Goal: Transaction & Acquisition: Purchase product/service

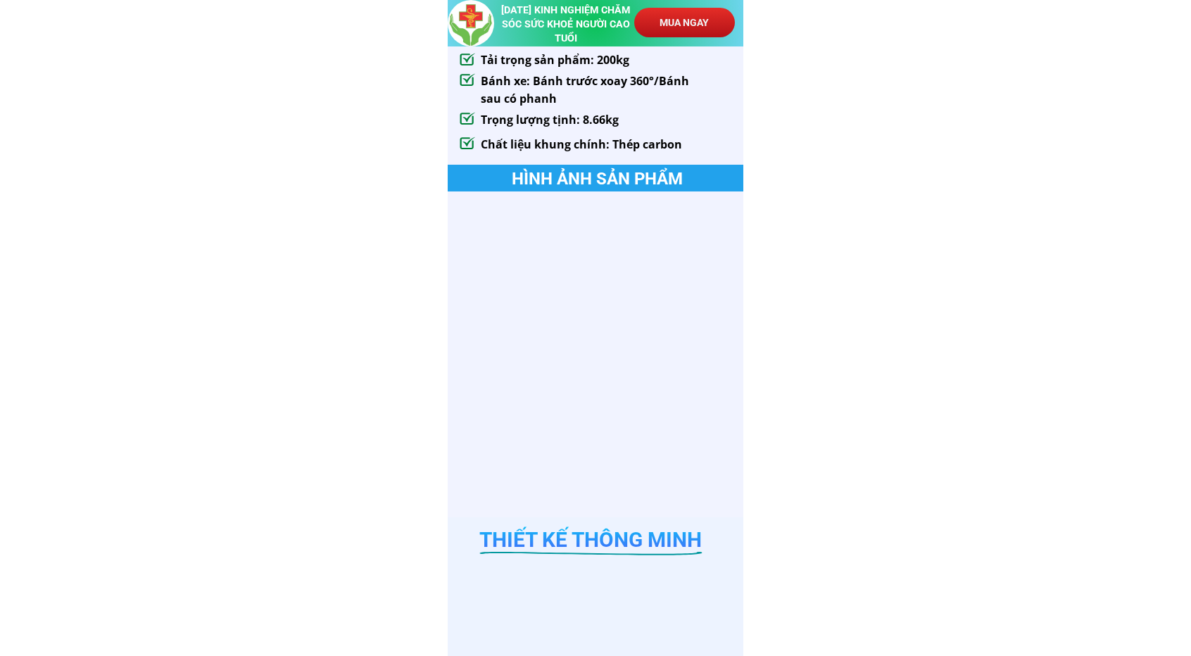
scroll to position [1056, 0]
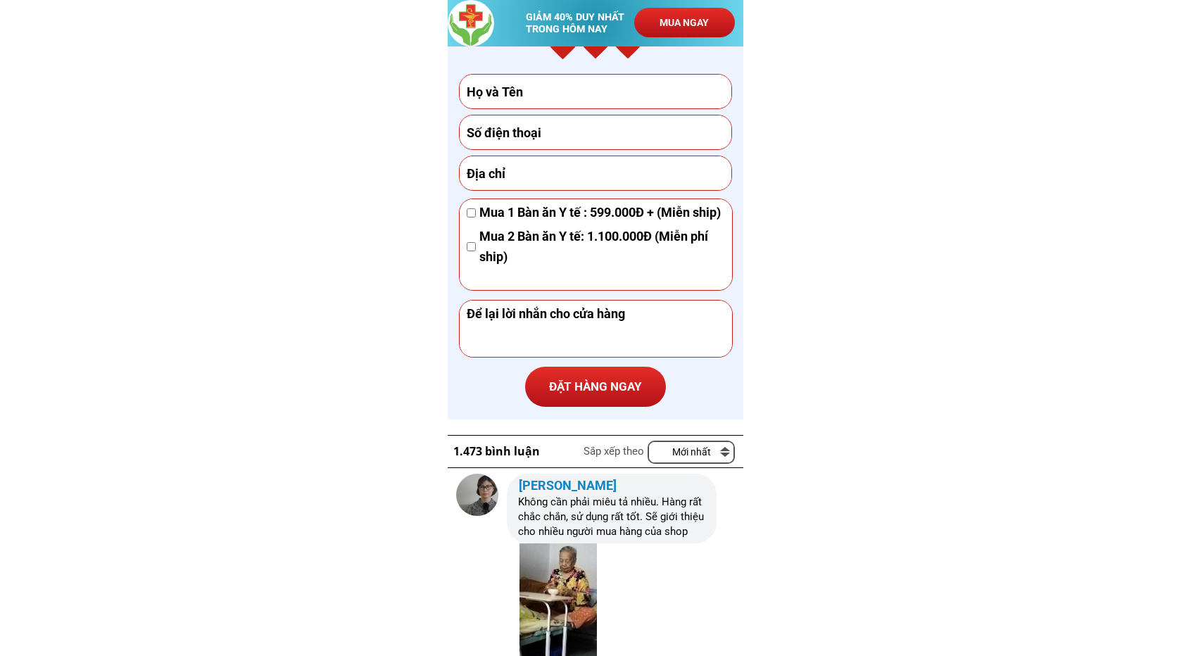
scroll to position [4380, 0]
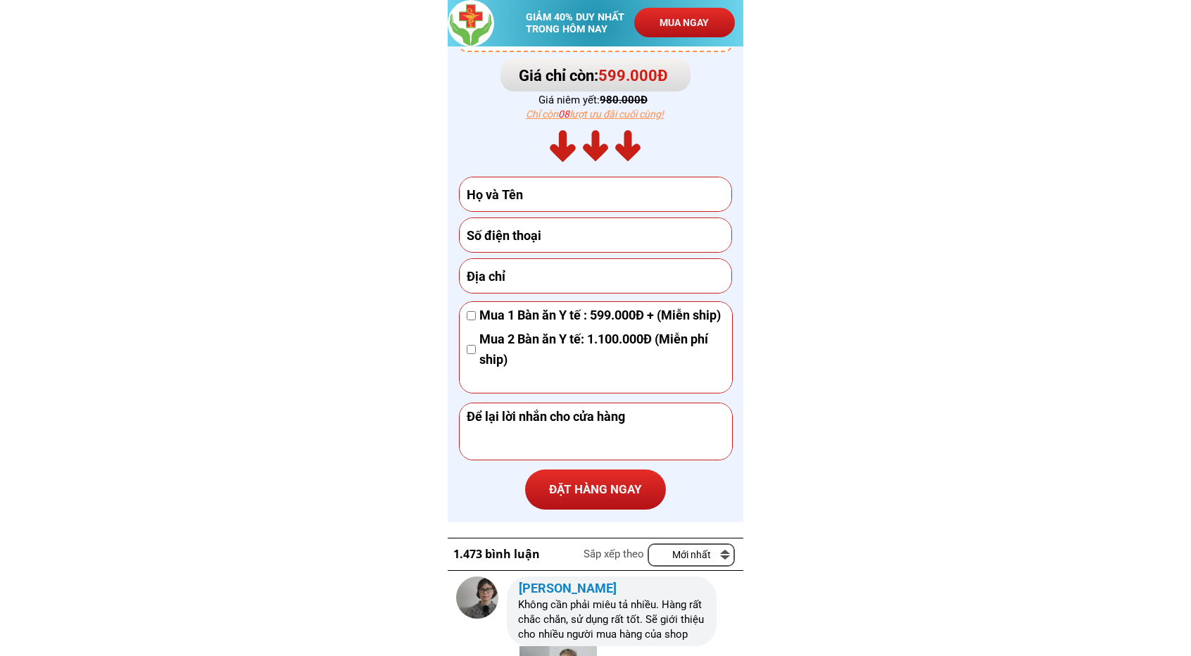
click at [562, 199] on input "text" at bounding box center [595, 194] width 265 height 34
type input "test"
click at [562, 234] on input "tel" at bounding box center [595, 235] width 265 height 34
type input "0888605530"
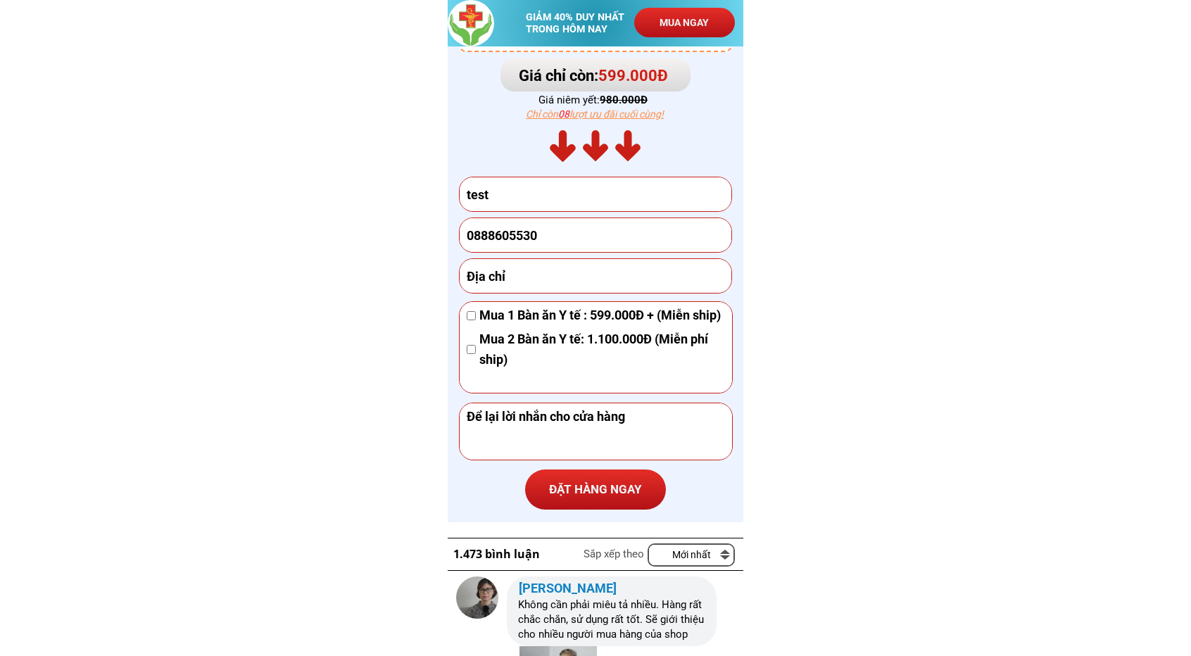
click at [549, 274] on input "text" at bounding box center [595, 276] width 265 height 34
type input "21332132"
click at [578, 341] on span "Mua 2 Bàn ăn Y tế: 1.100.000Đ (Miễn phí ship)" at bounding box center [602, 349] width 246 height 41
click at [636, 301] on div "Mua 1 Bàn ăn Y tế : 599.000Đ + (Miễn ship) Mua 2 Bàn ăn Y tế: 1.100.000Đ (Miễn …" at bounding box center [596, 347] width 274 height 92
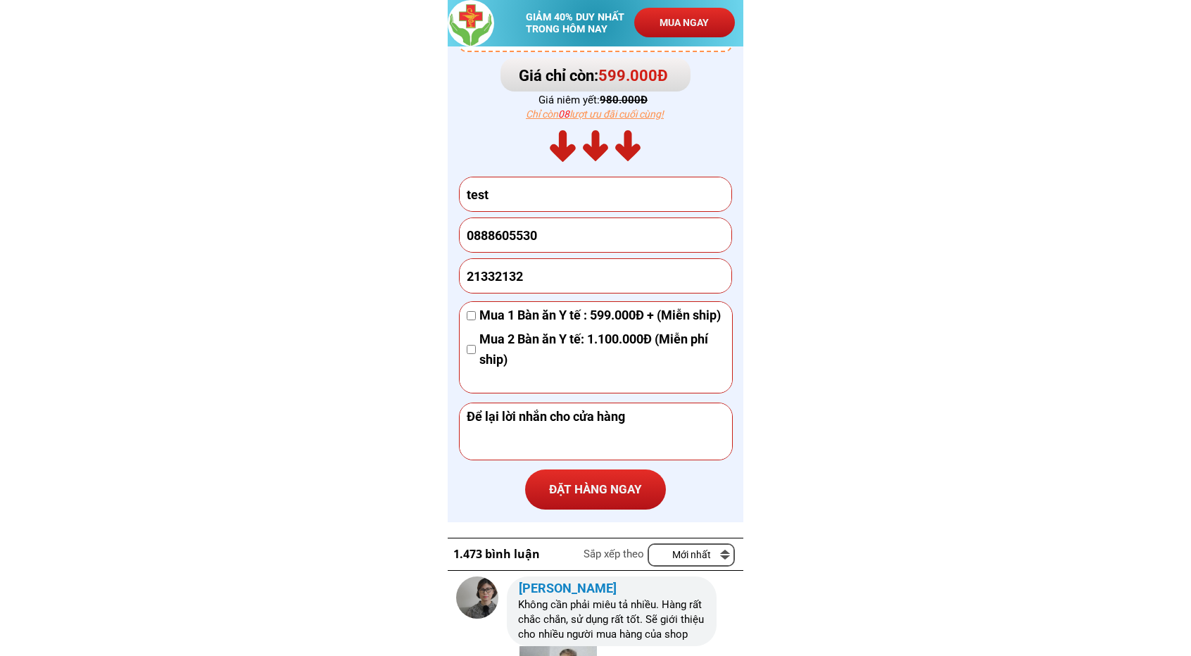
click at [635, 324] on span "Mua 1 Bàn ăn Y tế : 599.000Đ + (Miễn ship)" at bounding box center [602, 315] width 246 height 20
click at [590, 494] on p "ĐẶT HÀNG NGAY" at bounding box center [595, 490] width 141 height 41
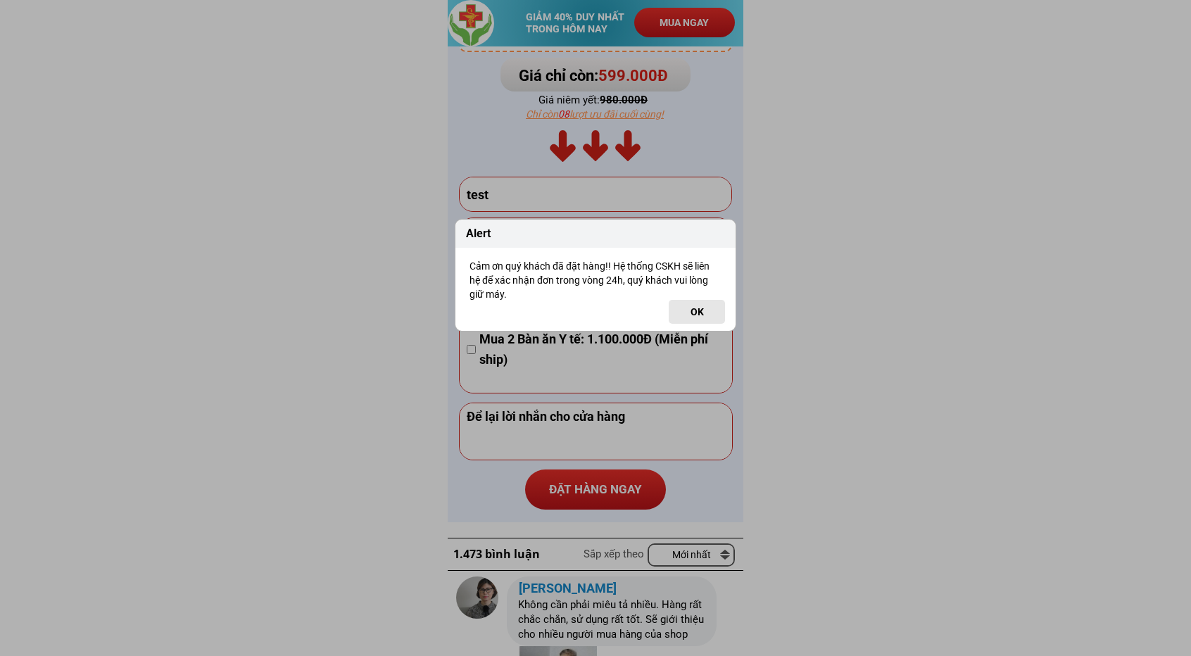
click at [681, 317] on button "OK" at bounding box center [697, 312] width 56 height 24
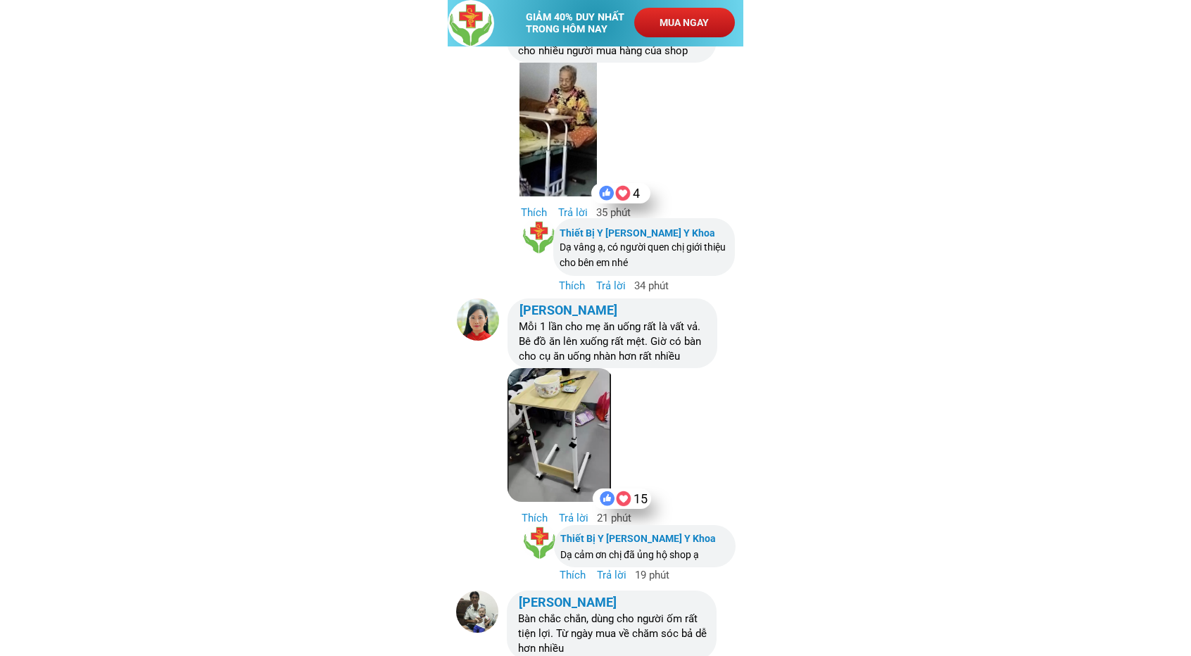
scroll to position [5225, 0]
